Goal: Information Seeking & Learning: Find specific fact

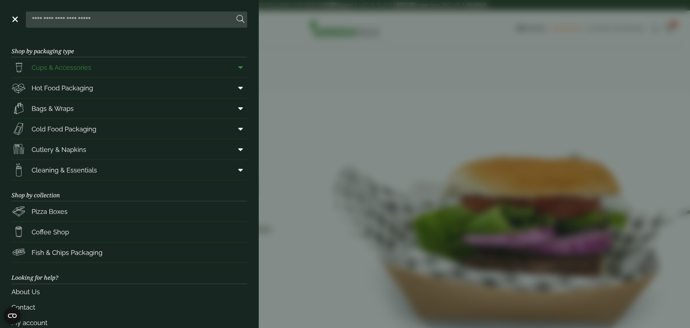
click at [238, 68] on icon at bounding box center [240, 67] width 5 height 7
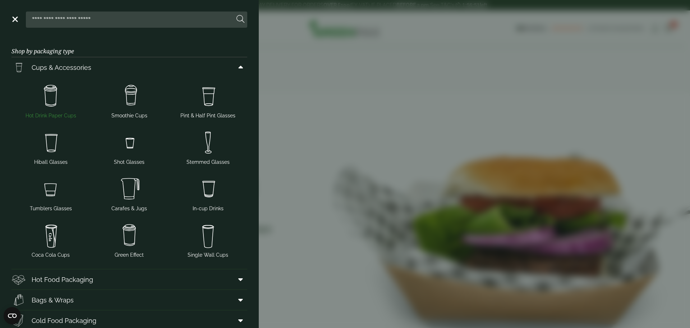
click at [54, 97] on img at bounding box center [50, 96] width 73 height 29
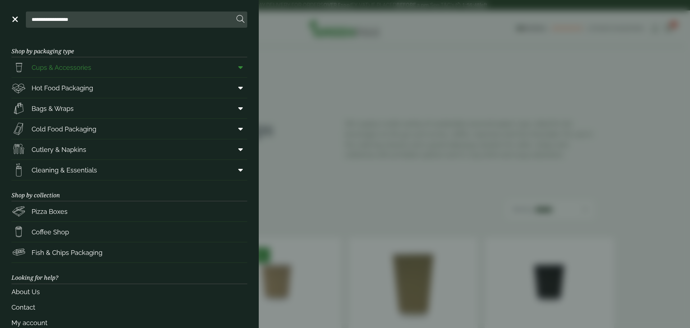
click at [56, 68] on span "Cups & Accessories" at bounding box center [62, 68] width 60 height 10
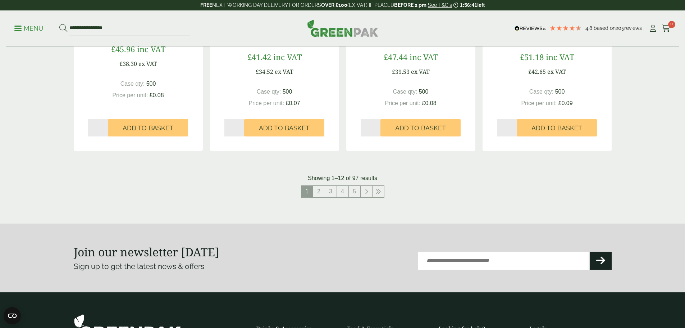
click at [320, 189] on link "2" at bounding box center [319, 192] width 12 height 12
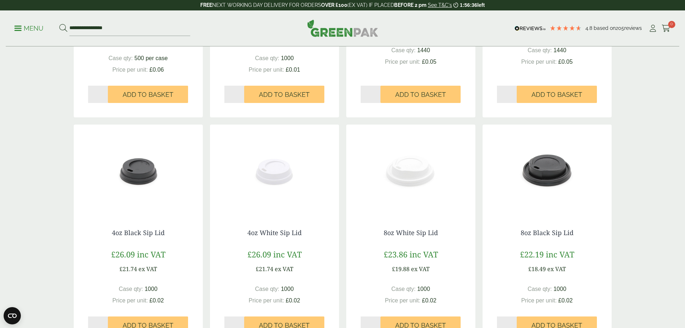
scroll to position [539, 0]
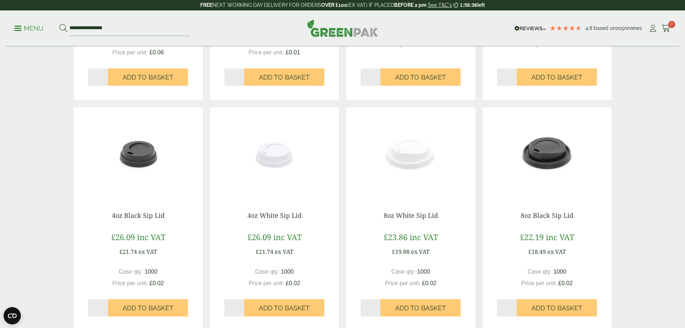
click at [397, 200] on div "8oz White Sip Lid £23.86 inc VAT £19.88 ex VAT Case qty: 1000 Price per unit: £…" at bounding box center [410, 263] width 129 height 133
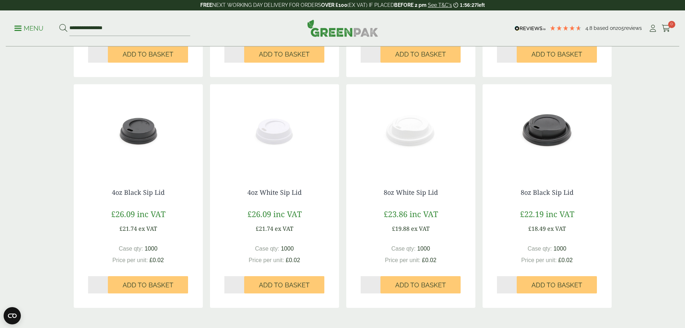
scroll to position [575, 0]
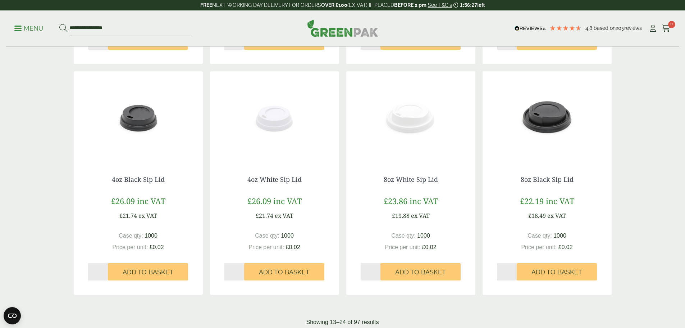
click at [415, 123] on img at bounding box center [410, 116] width 129 height 90
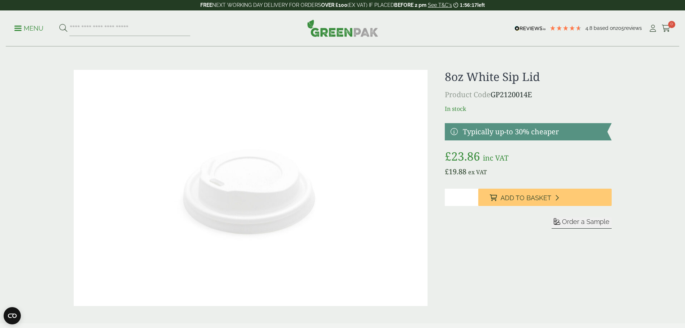
drag, startPoint x: 544, startPoint y: 95, endPoint x: 493, endPoint y: 98, distance: 50.4
click at [493, 98] on p "Product Code GP2120014E" at bounding box center [528, 94] width 166 height 11
copy p "GP2120014E"
